Goal: Navigation & Orientation: Find specific page/section

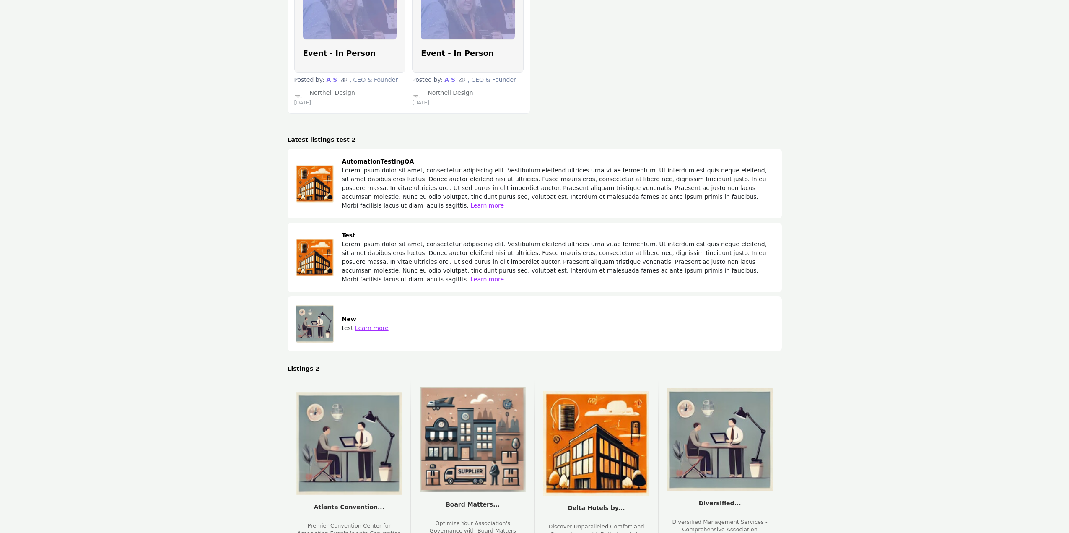
scroll to position [7042, 0]
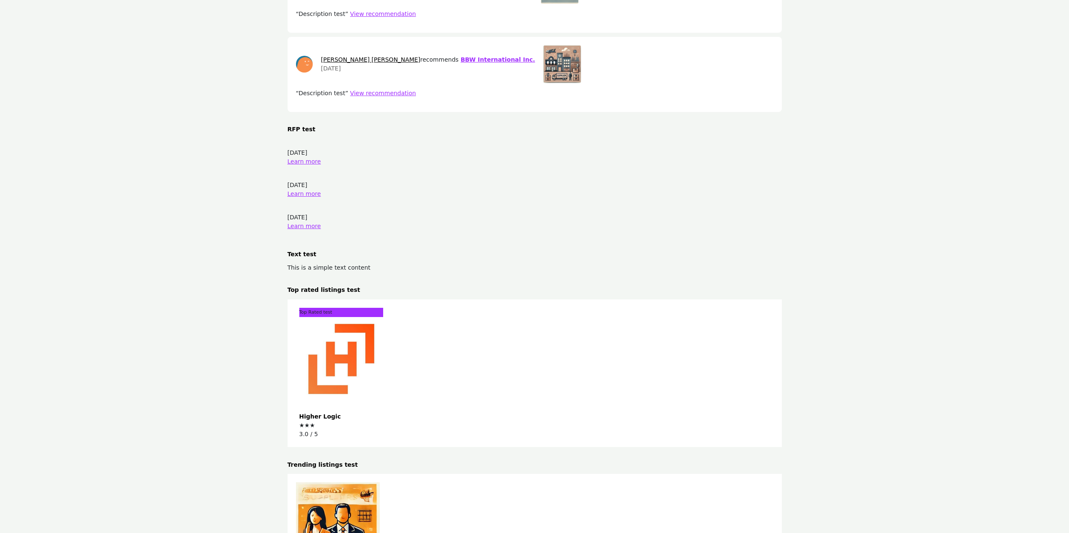
scroll to position [4454, 0]
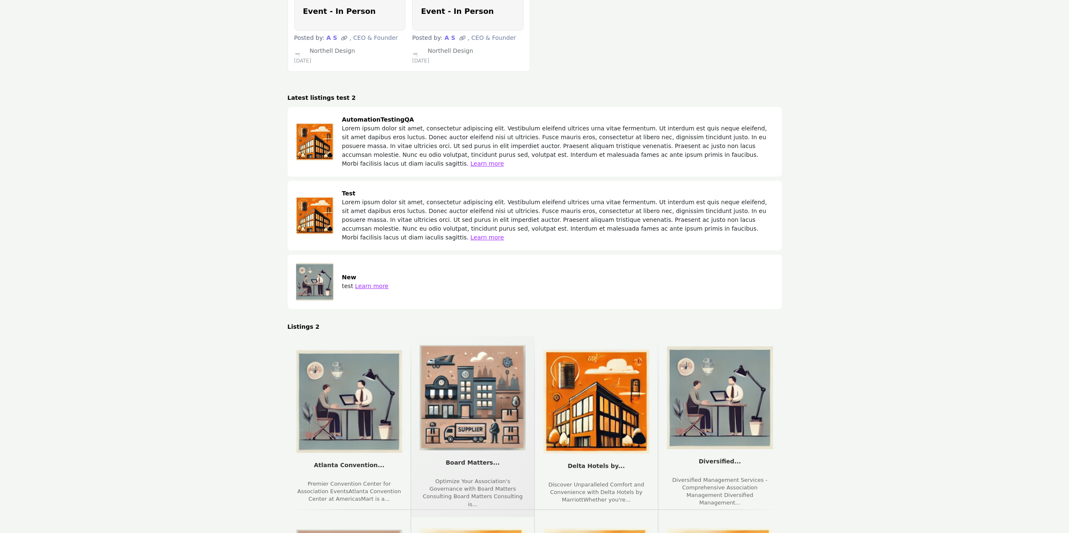
scroll to position [7302, 0]
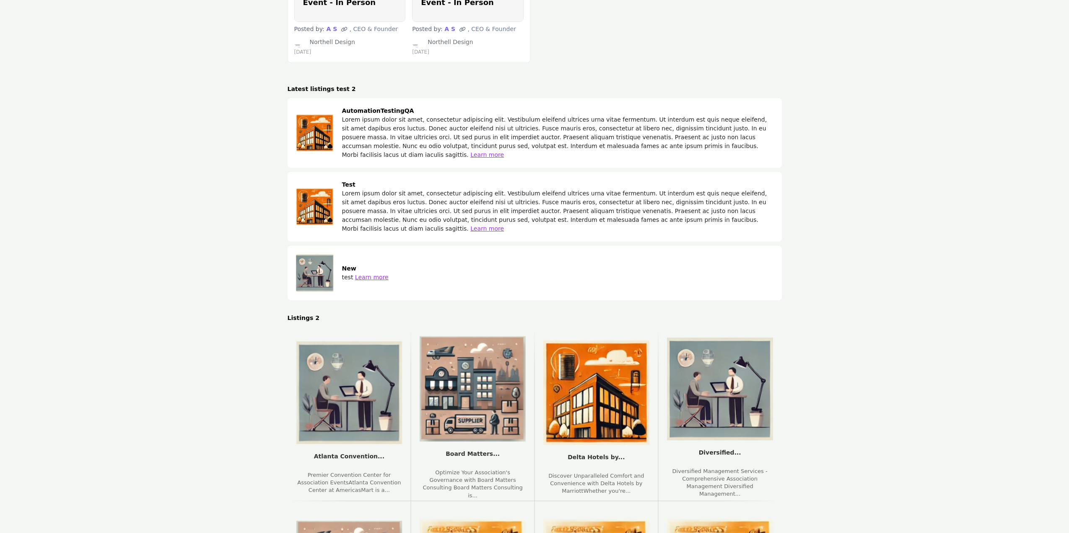
click at [853, 185] on section "Home Page 2 Ask Your Peers 2 Ask Your Peers Get answers from your professional …" at bounding box center [534, 157] width 1069 height 3709
